Goal: Transaction & Acquisition: Purchase product/service

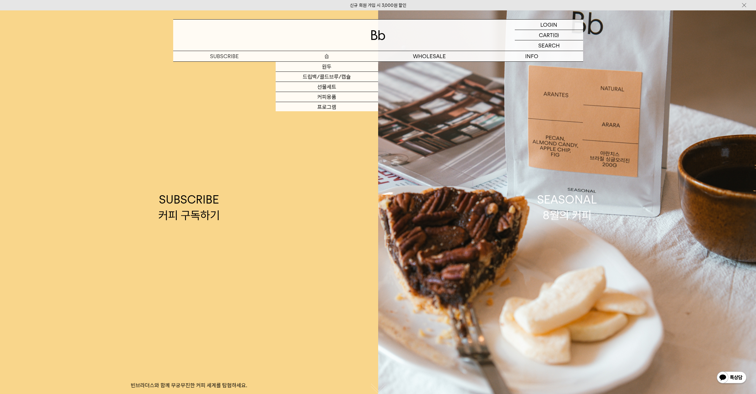
click at [328, 55] on p "숍" at bounding box center [327, 56] width 102 height 10
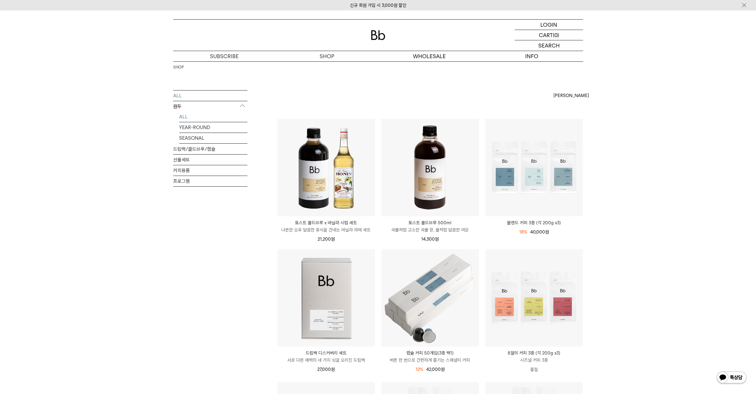
click at [185, 117] on link "ALL" at bounding box center [213, 117] width 68 height 10
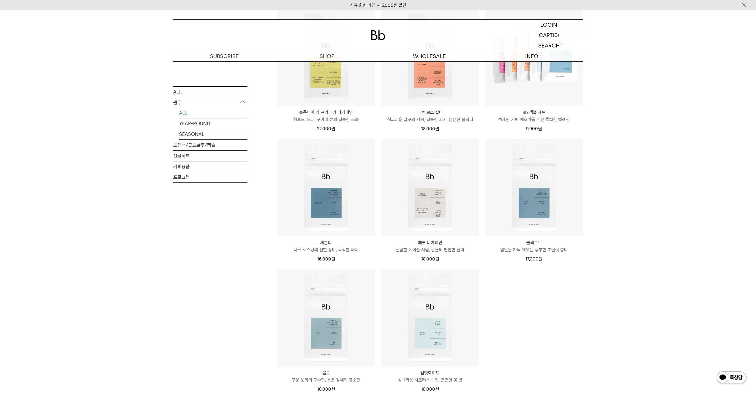
scroll to position [309, 0]
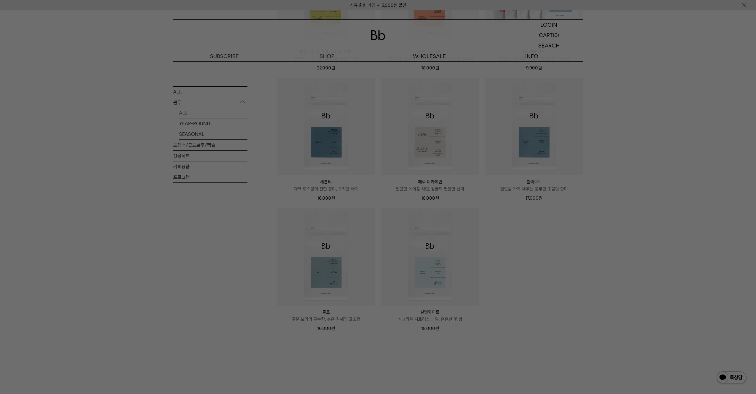
click at [531, 228] on div at bounding box center [378, 197] width 756 height 394
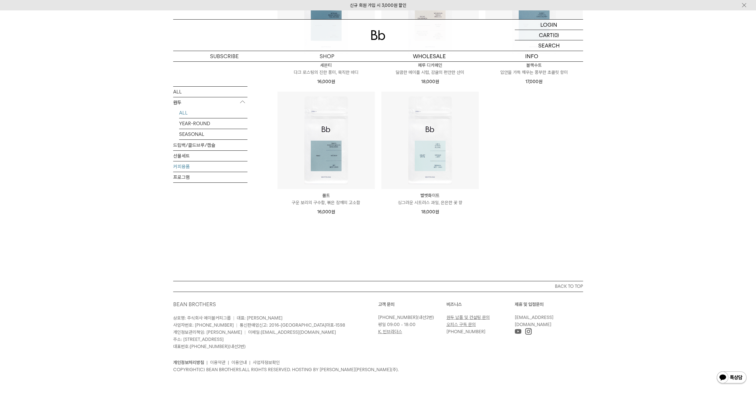
scroll to position [422, 0]
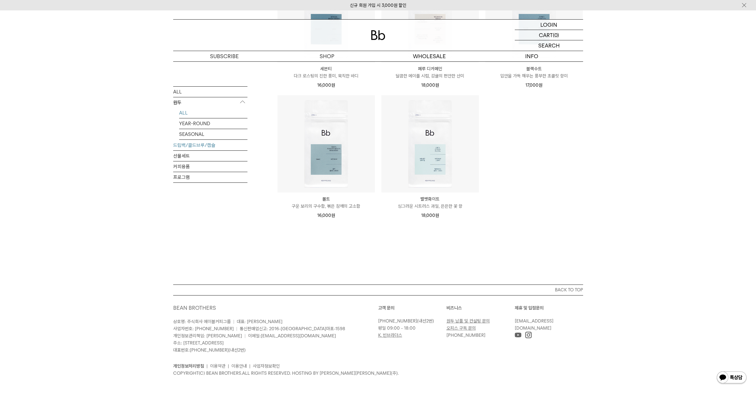
click at [194, 148] on link "드립백/콜드브루/캡슐" at bounding box center [210, 145] width 74 height 10
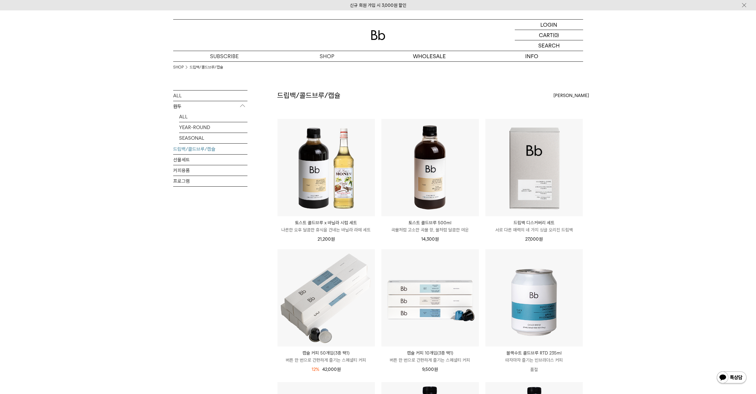
click at [189, 105] on p "원두" at bounding box center [210, 106] width 74 height 11
click at [192, 118] on link "ALL" at bounding box center [213, 117] width 68 height 10
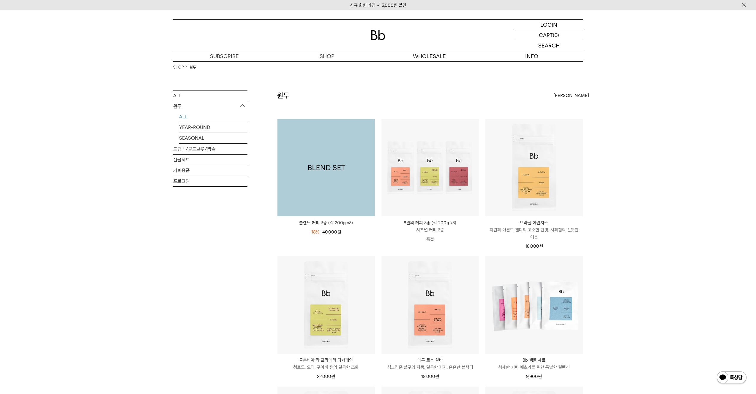
click at [325, 144] on img at bounding box center [325, 167] width 97 height 97
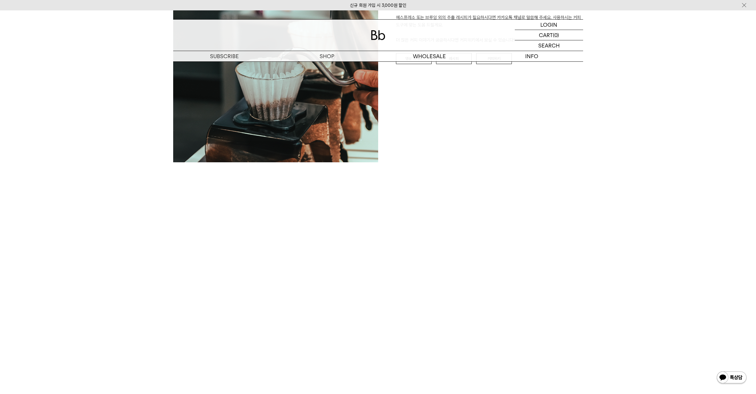
scroll to position [1925, 0]
